Goal: Check status: Check status

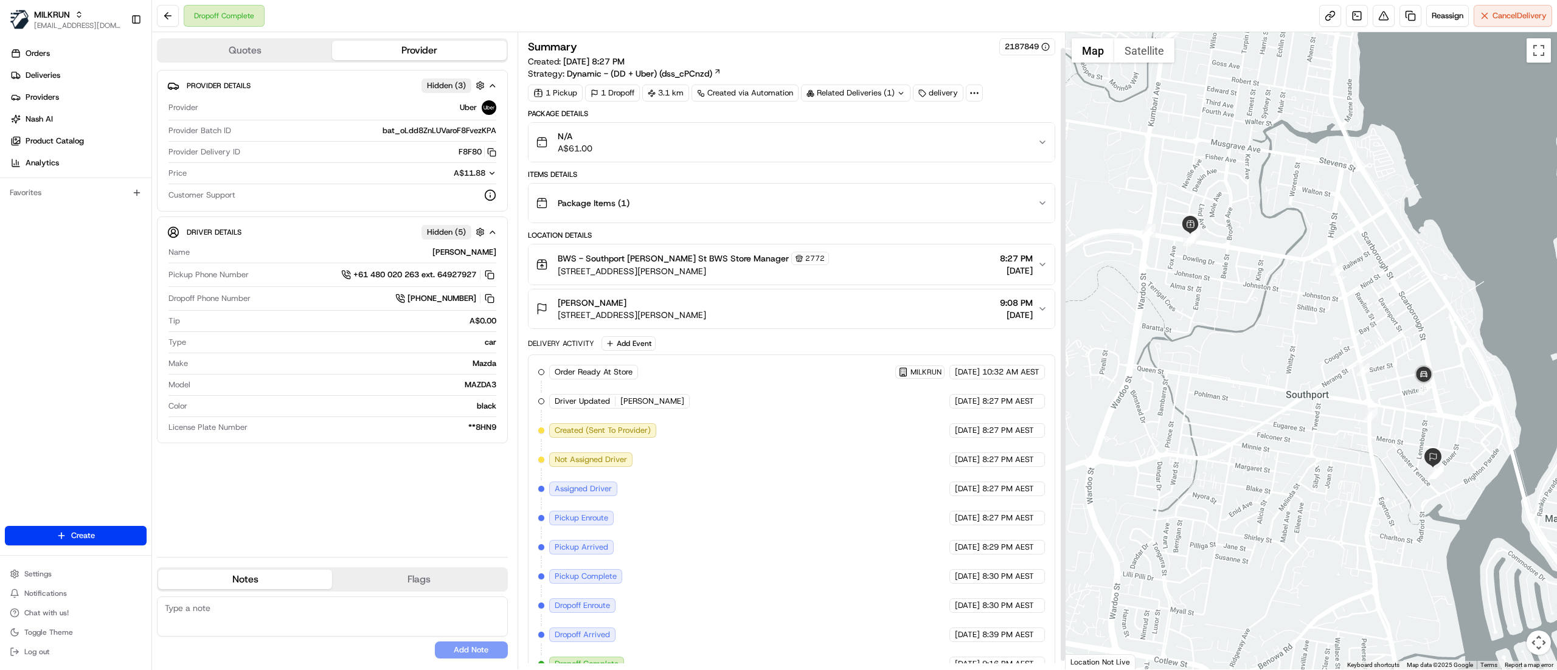
scroll to position [25, 0]
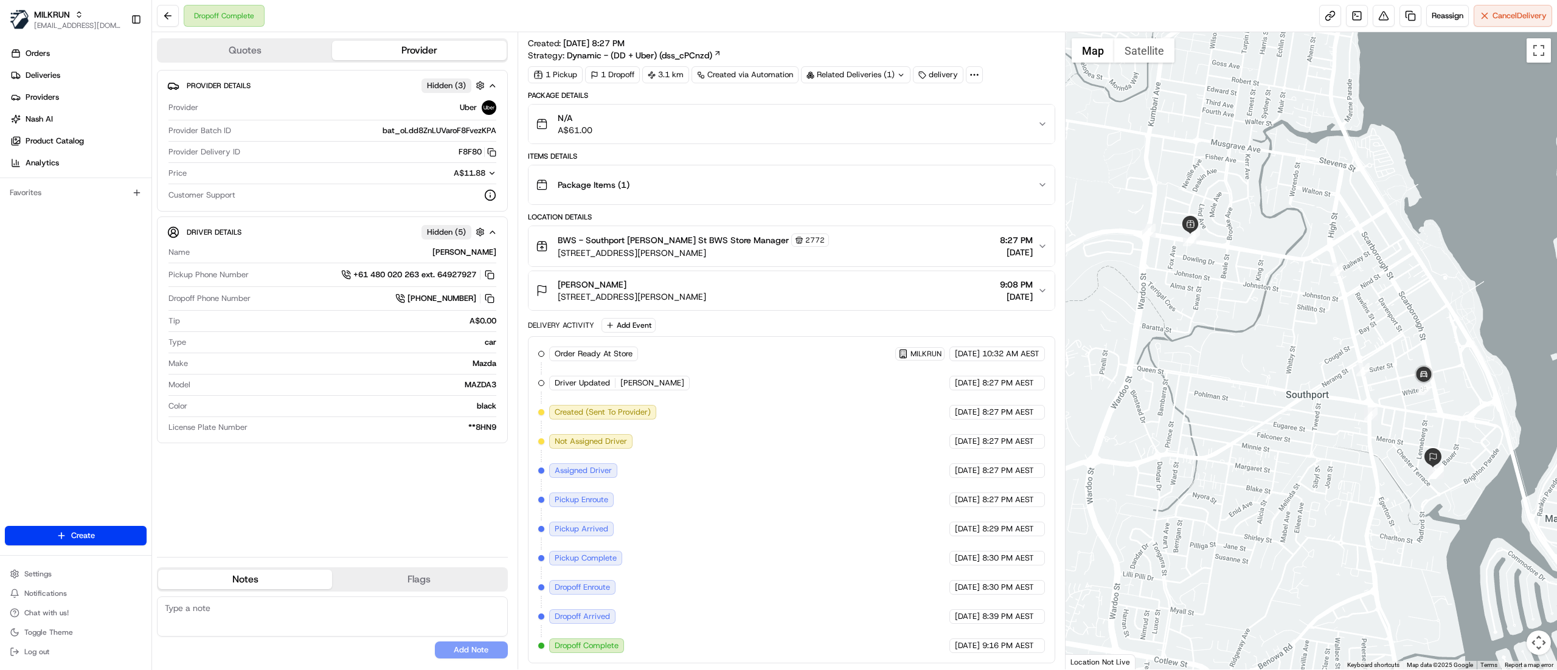
click at [652, 176] on div "Package Items ( 1 )" at bounding box center [787, 185] width 502 height 24
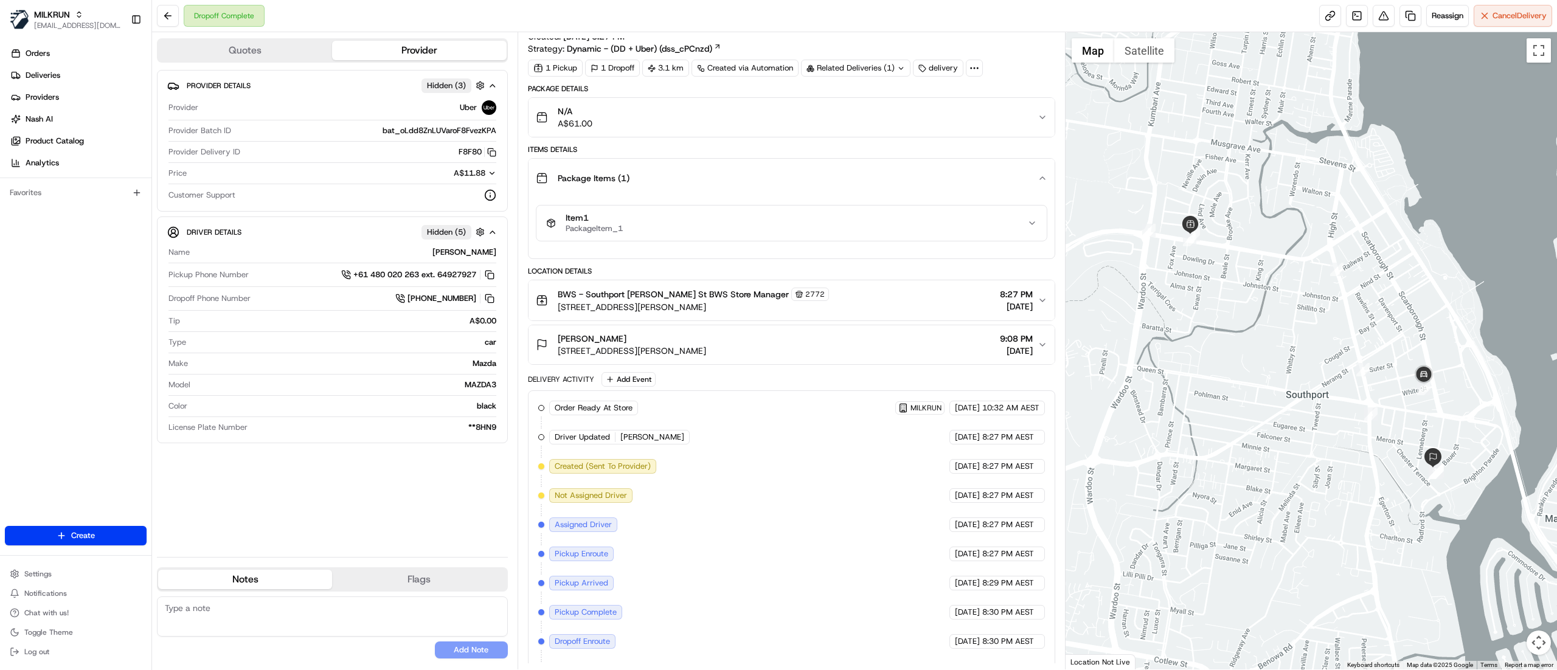
click at [655, 229] on div "Item 1 PackageItem_1" at bounding box center [786, 223] width 481 height 21
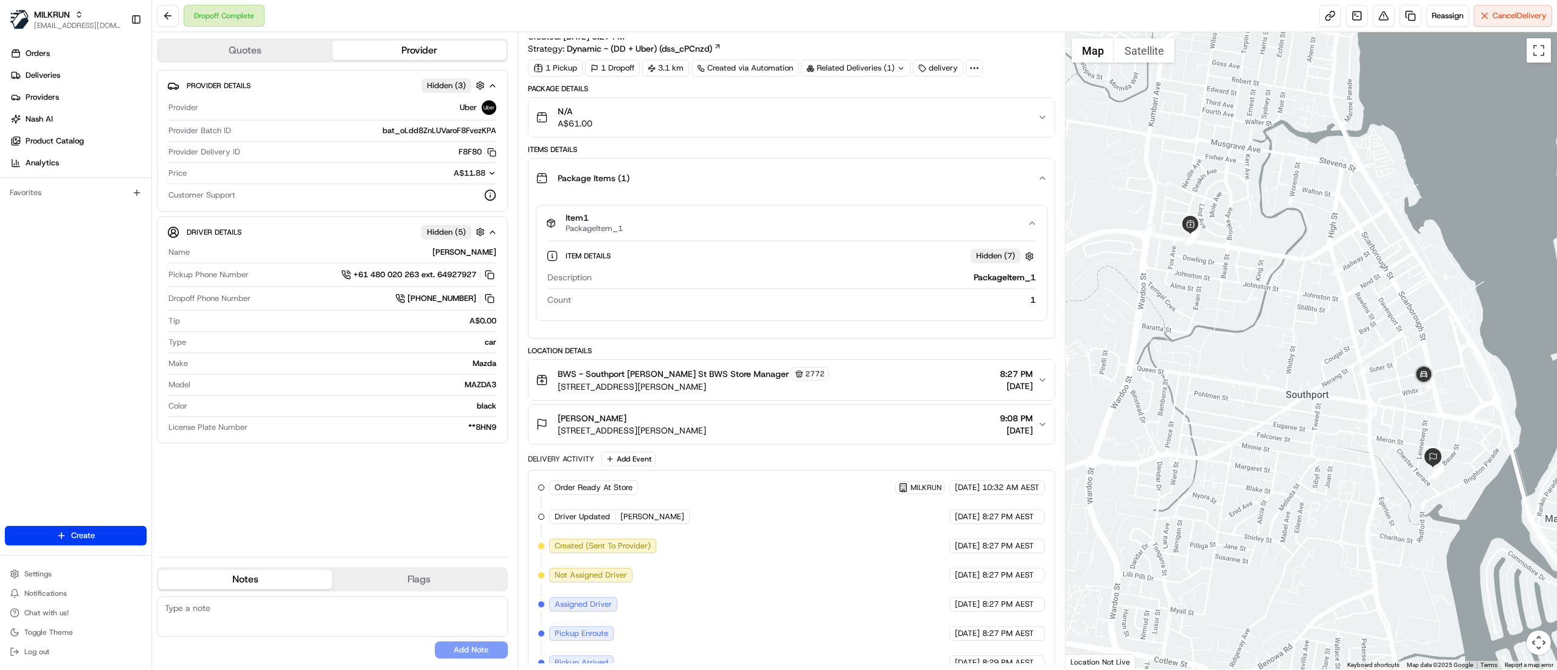
click at [767, 119] on div "N/A A$61.00" at bounding box center [787, 117] width 502 height 24
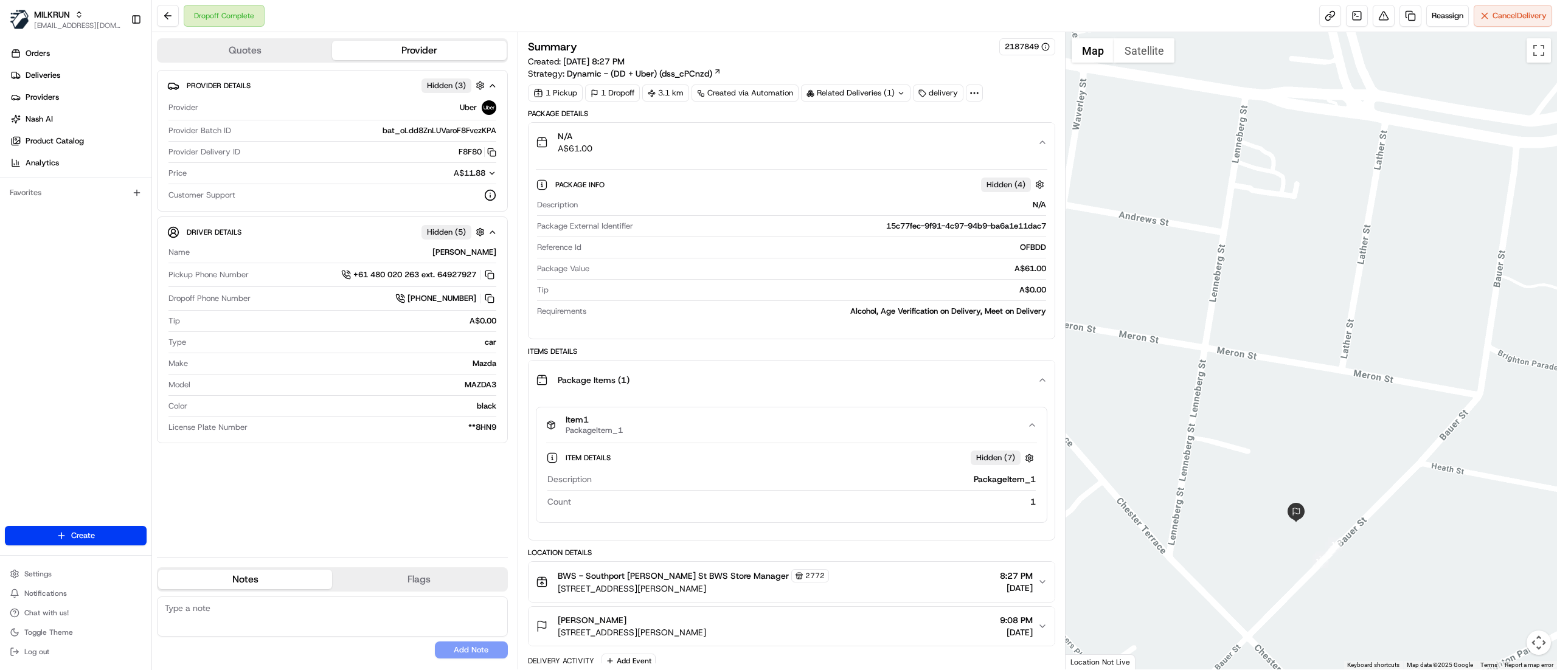
scroll to position [344, 0]
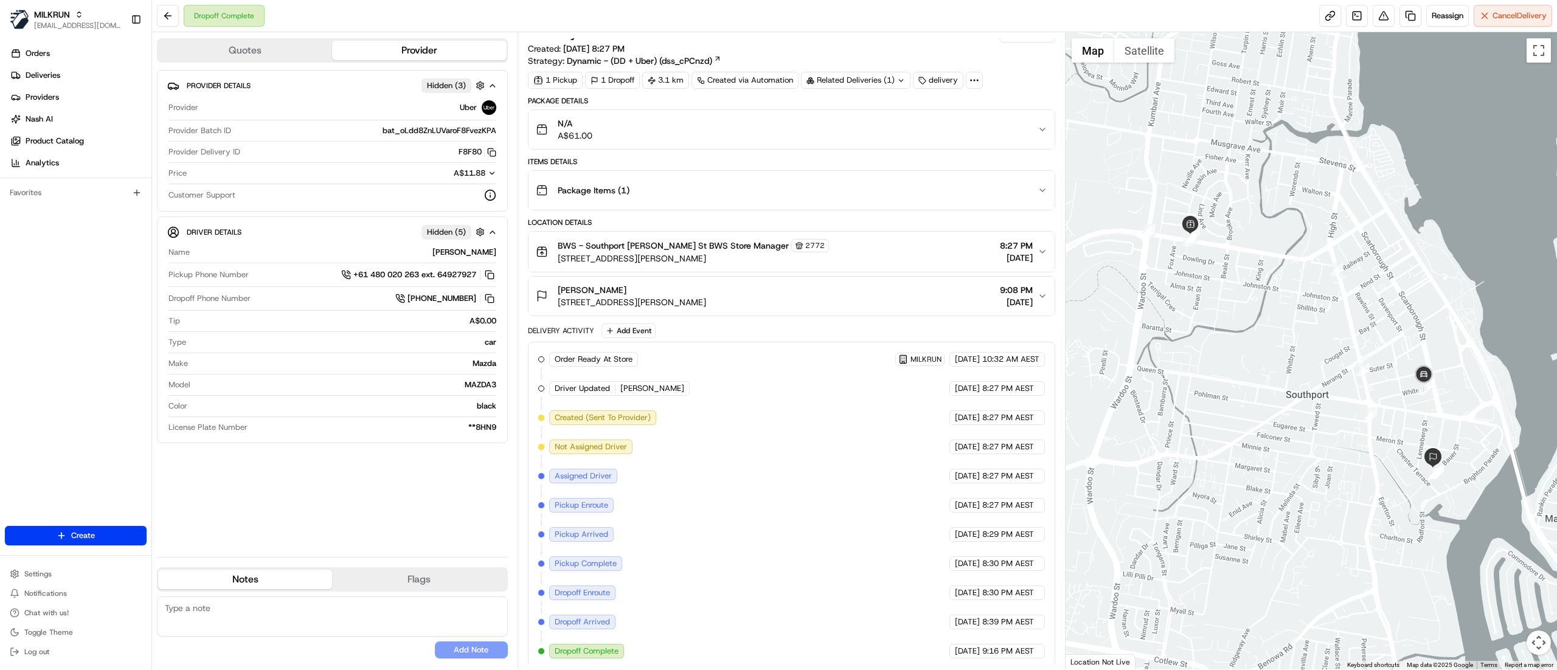
scroll to position [25, 0]
